Goal: Find specific page/section: Find specific page/section

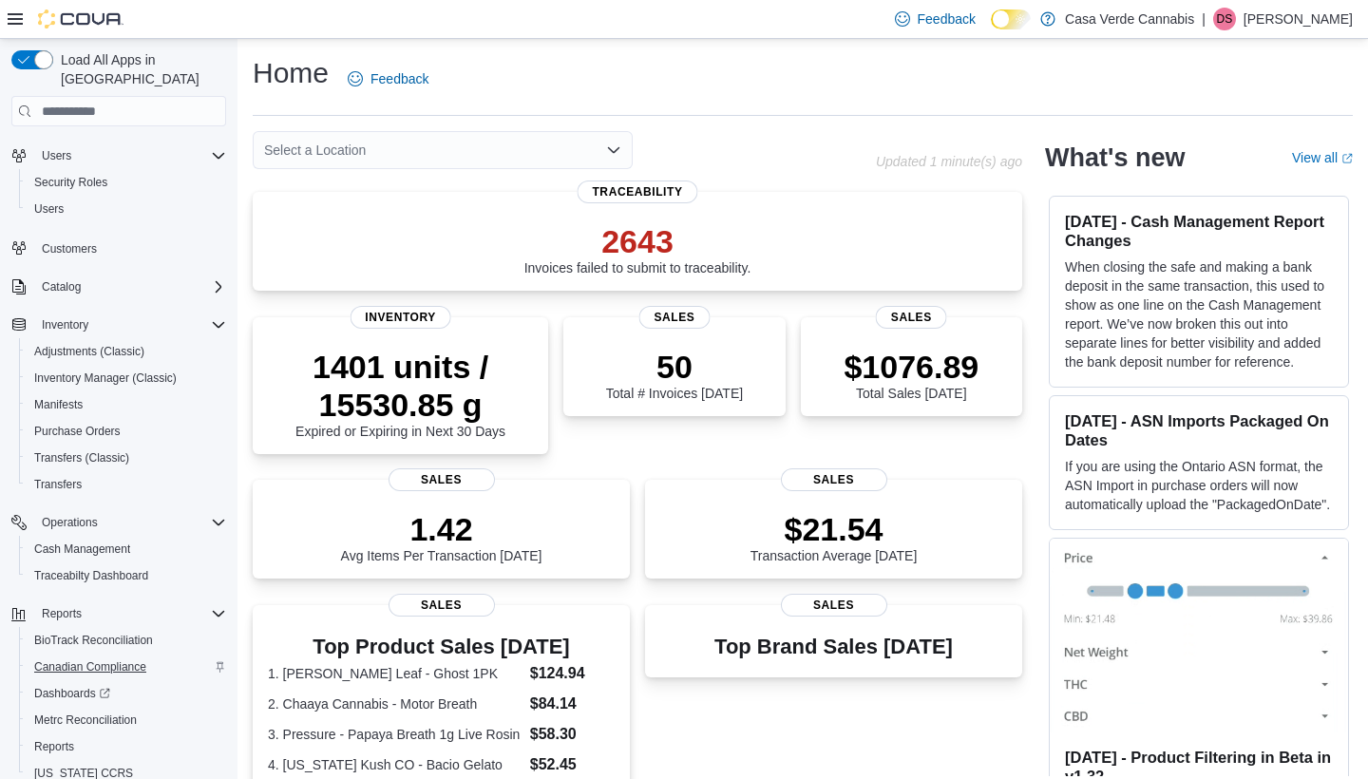
scroll to position [66, 0]
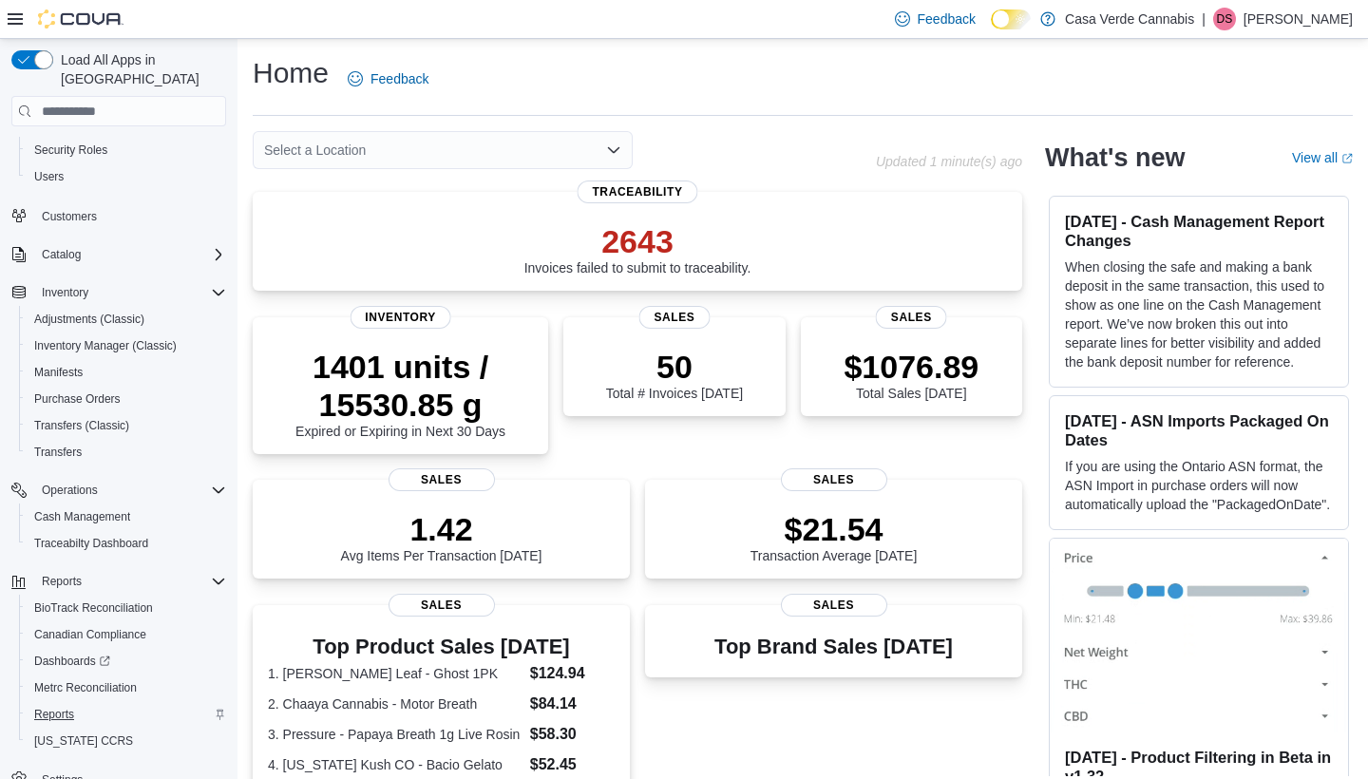
click at [52, 707] on span "Reports" at bounding box center [54, 714] width 40 height 15
